Goal: Check status: Check status

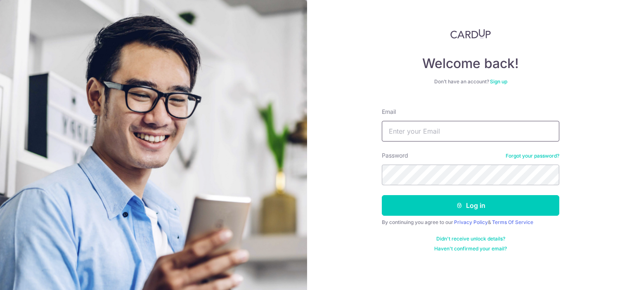
click at [449, 141] on input "Email" at bounding box center [470, 131] width 177 height 21
type input "[EMAIL_ADDRESS][DOMAIN_NAME]"
click at [382, 195] on button "Log in" at bounding box center [470, 205] width 177 height 21
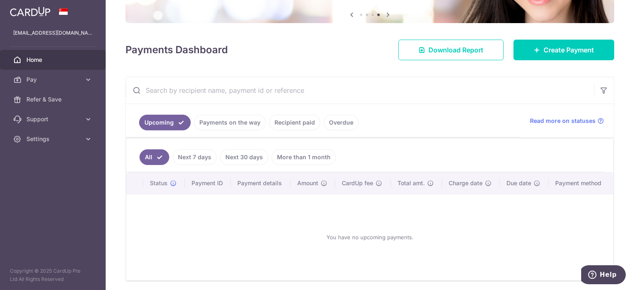
click at [231, 124] on link "Payments on the way" at bounding box center [230, 123] width 72 height 16
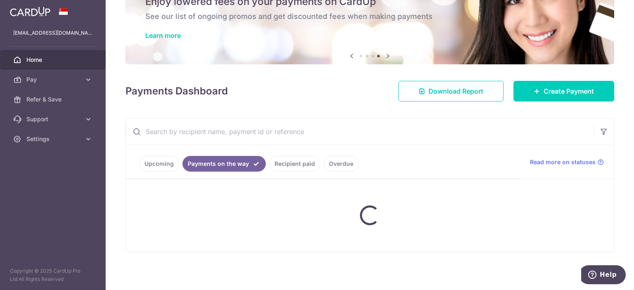
scroll to position [25, 0]
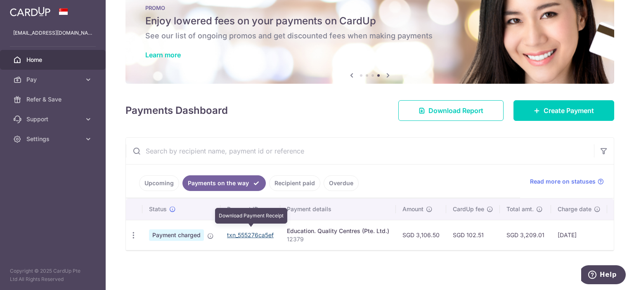
click at [249, 232] on link "txn_555276ca5ef" at bounding box center [250, 235] width 47 height 7
